Goal: Transaction & Acquisition: Purchase product/service

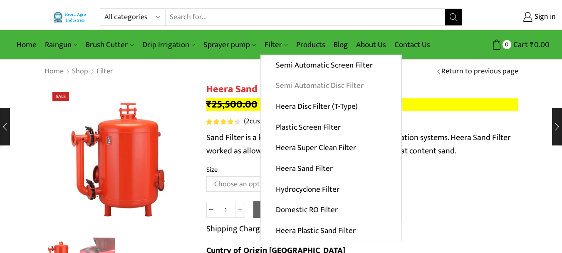
click at [303, 82] on link "Semi Automatic Disc Filter" at bounding box center [331, 85] width 140 height 21
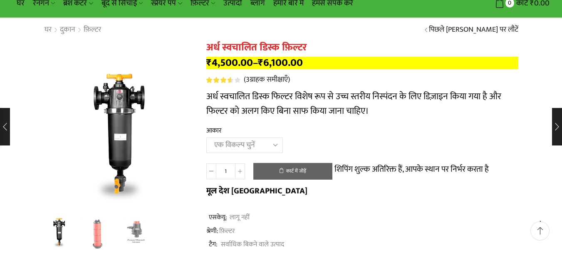
click at [278, 144] on select "एक विकल्प चुनें 2" डिस्क फ़िल्टर 2.5" डिस्क फ़िल्टर 3" डिस्क फ़िल्टर" at bounding box center [244, 144] width 77 height 15
click at [206, 137] on select "एक विकल्प चुनें 2" डिस्क फ़िल्टर 2.5" डिस्क फ़िल्टर 3" डिस्क फ़िल्टर" at bounding box center [244, 144] width 77 height 15
select select "2.5" Disc Filter"
